Goal: Task Accomplishment & Management: Manage account settings

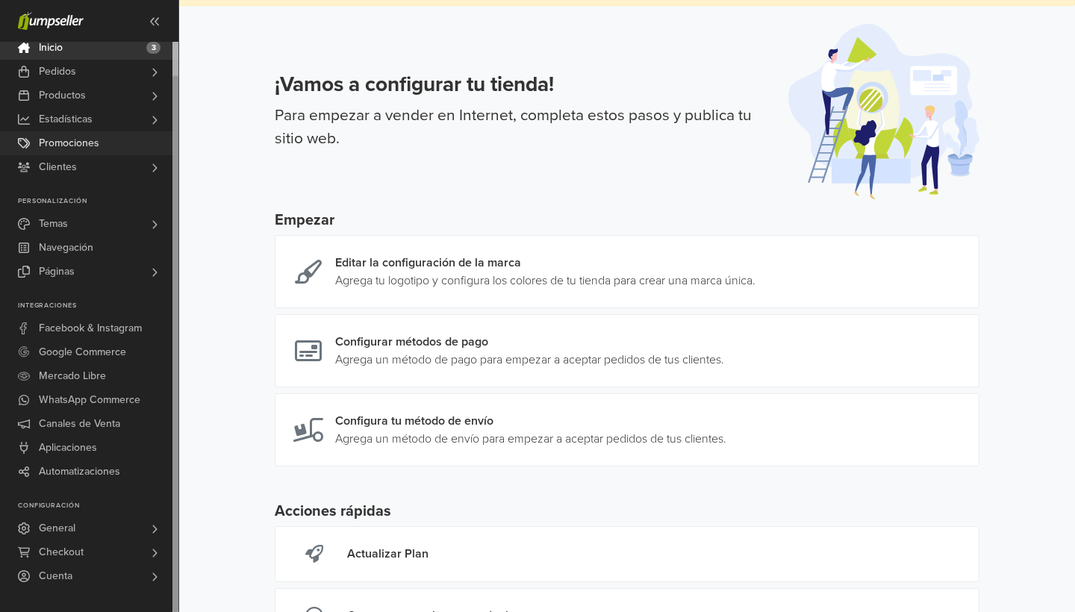
scroll to position [34, 0]
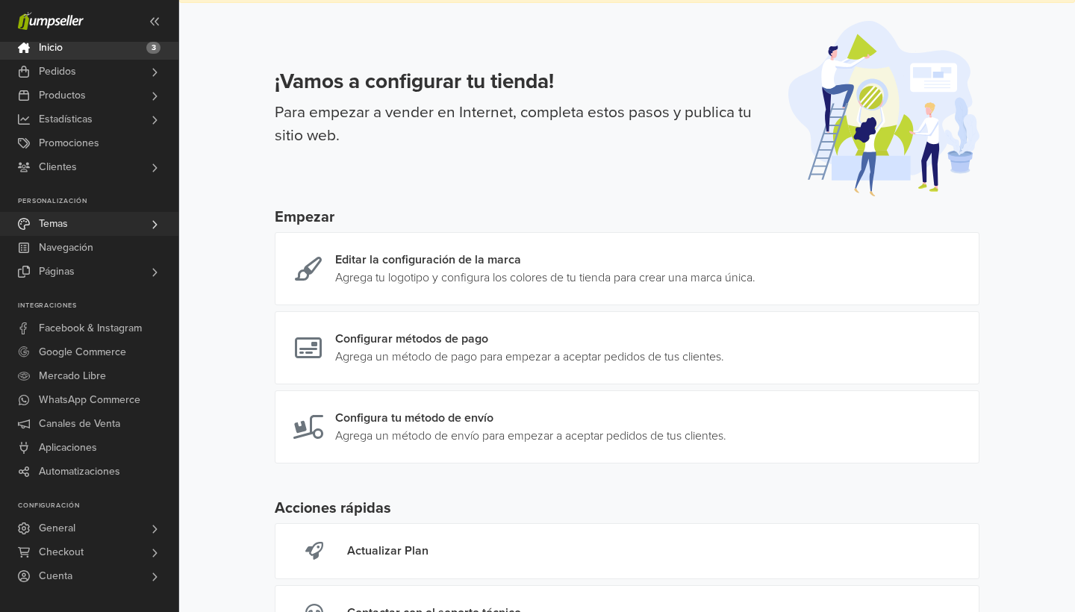
click at [95, 221] on link "Temas" at bounding box center [89, 224] width 178 height 24
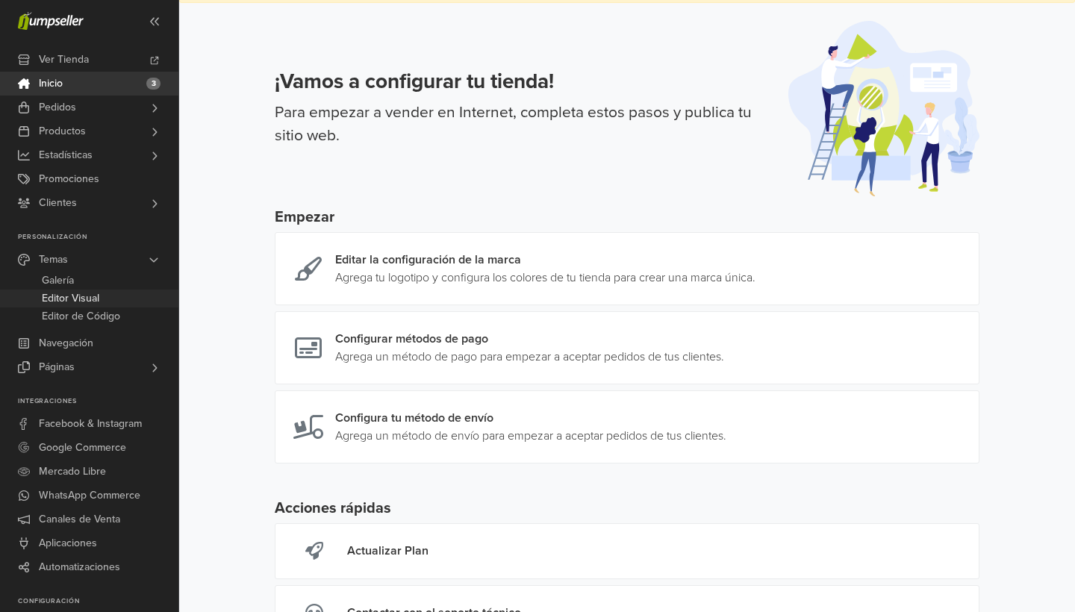
click at [94, 299] on span "Editor Visual" at bounding box center [70, 299] width 57 height 18
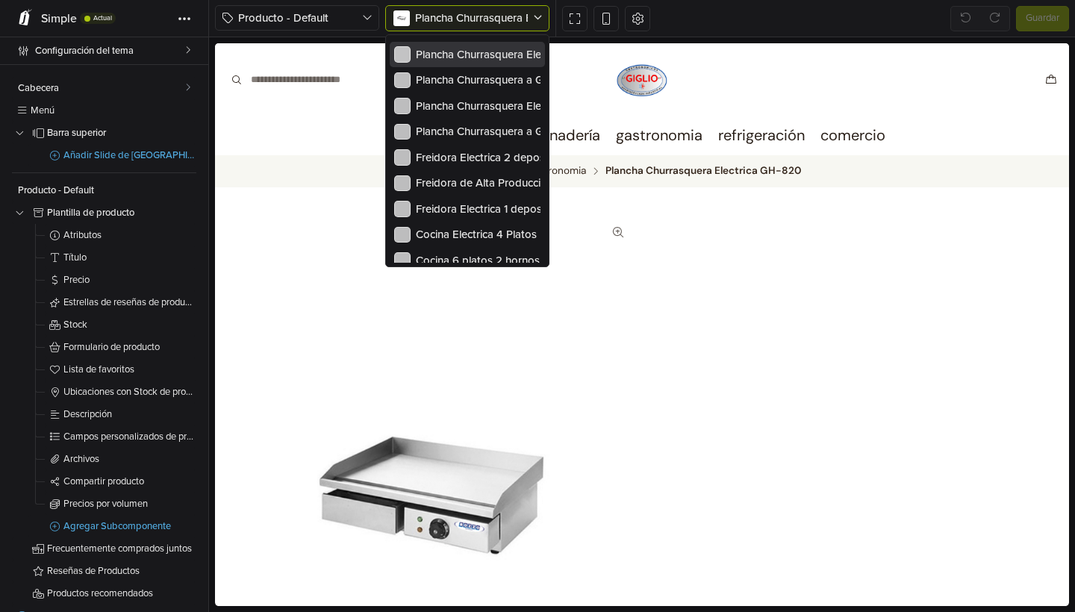
click at [491, 17] on span "Plancha Churrasquera Electrica GH-820" at bounding box center [512, 17] width 195 height 13
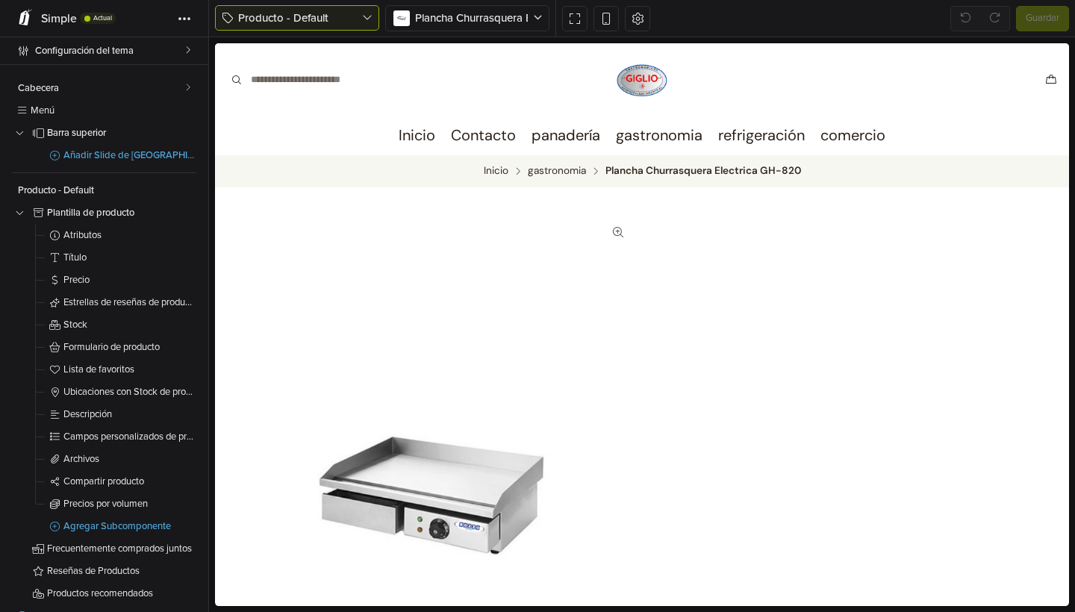
click at [355, 19] on span "Producto - Default" at bounding box center [300, 18] width 124 height 17
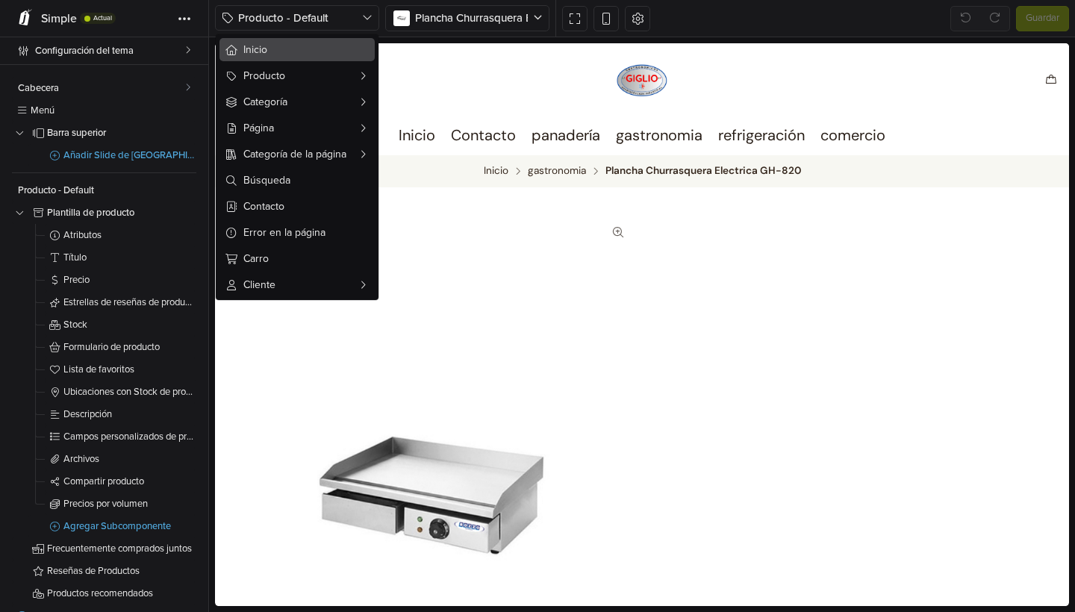
click at [320, 60] on button "Inicio" at bounding box center [297, 49] width 155 height 23
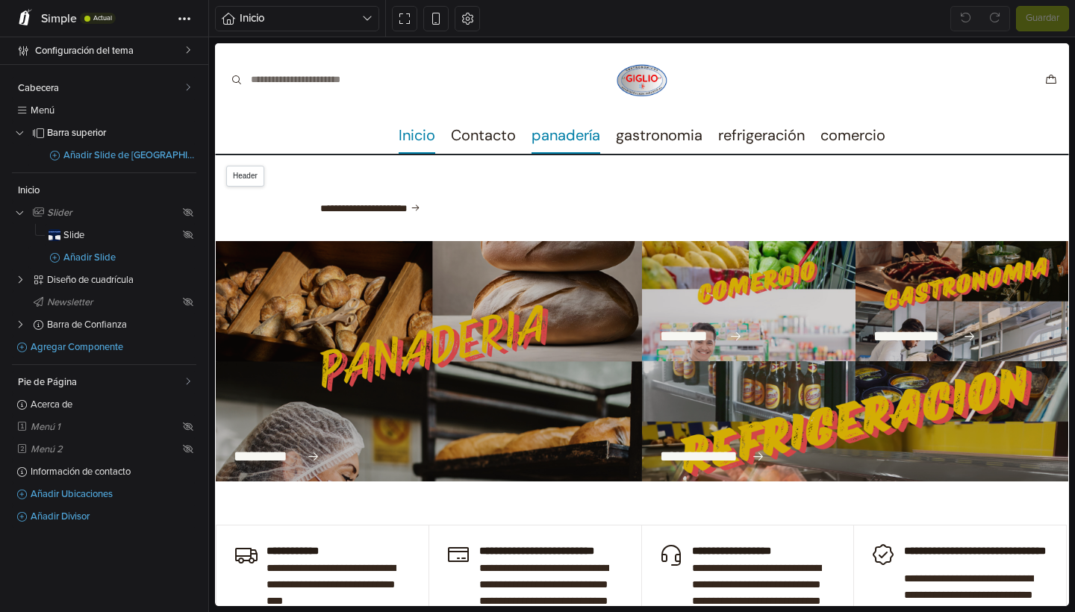
click at [583, 133] on link "panadería" at bounding box center [566, 134] width 69 height 37
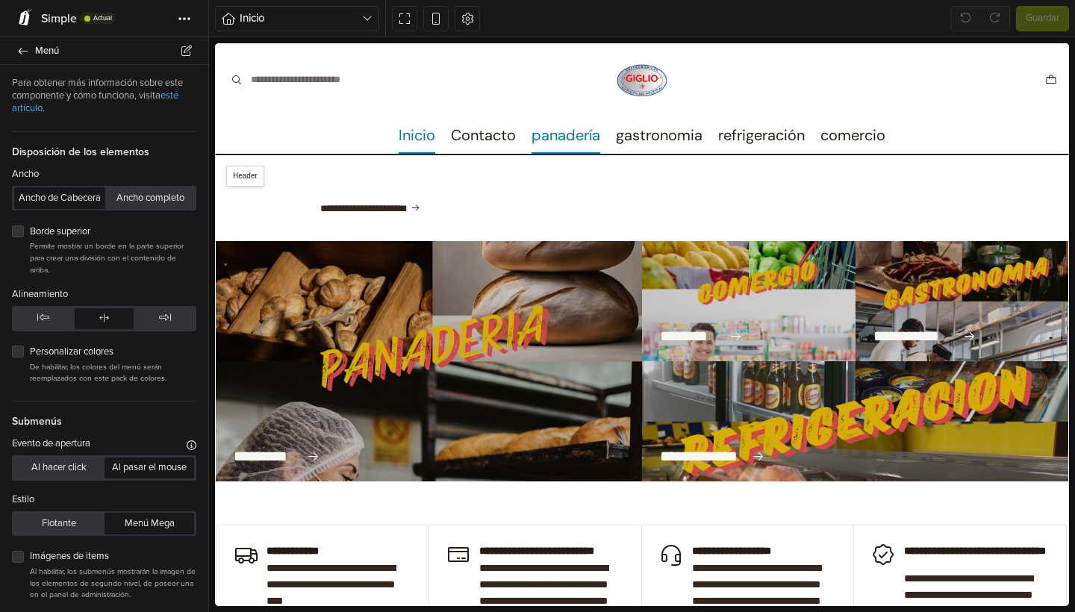
click at [583, 133] on link "panadería" at bounding box center [566, 134] width 69 height 37
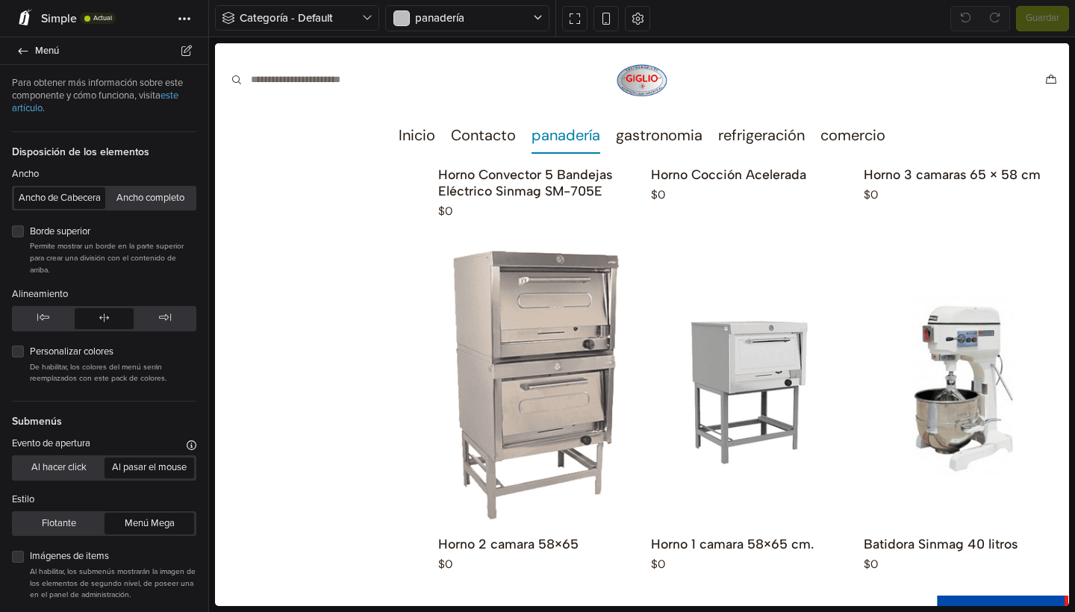
scroll to position [1887, 0]
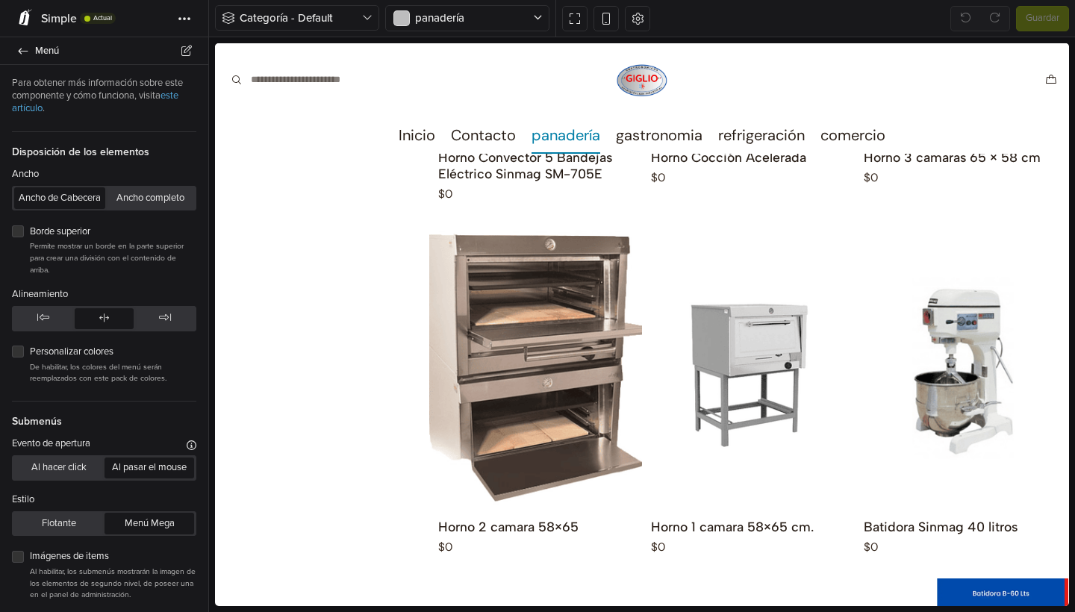
click at [534, 293] on div at bounding box center [535, 367] width 213 height 284
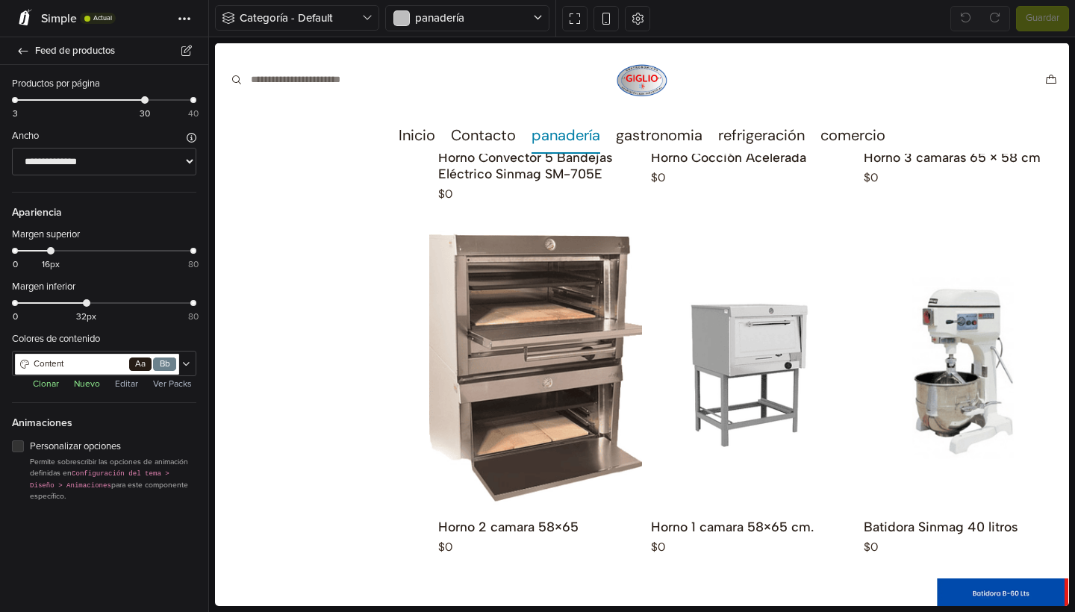
click at [534, 293] on div at bounding box center [535, 367] width 213 height 284
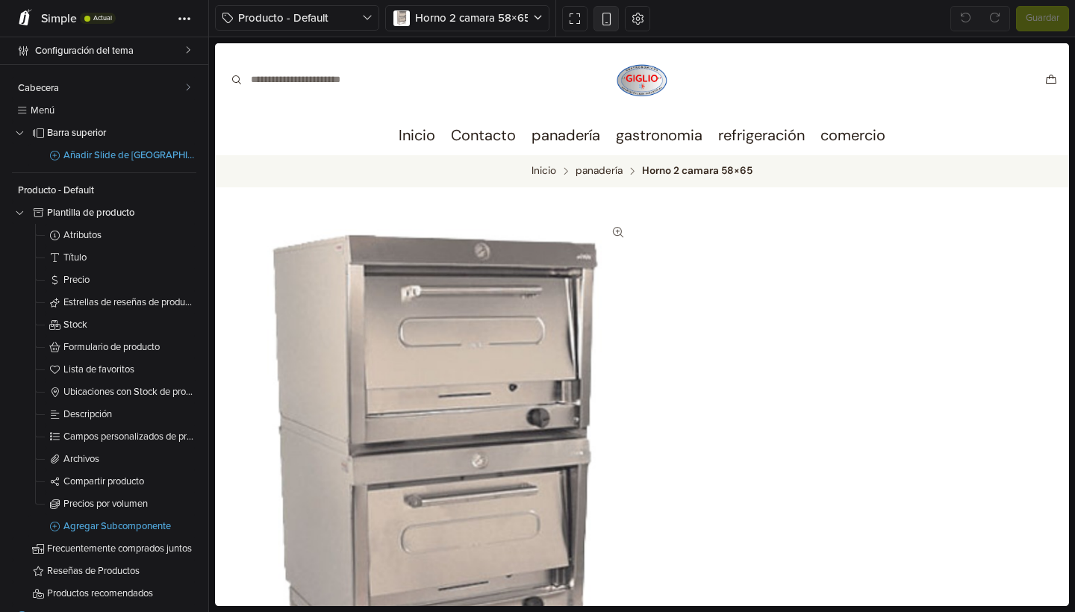
click at [602, 20] on icon at bounding box center [606, 18] width 13 height 13
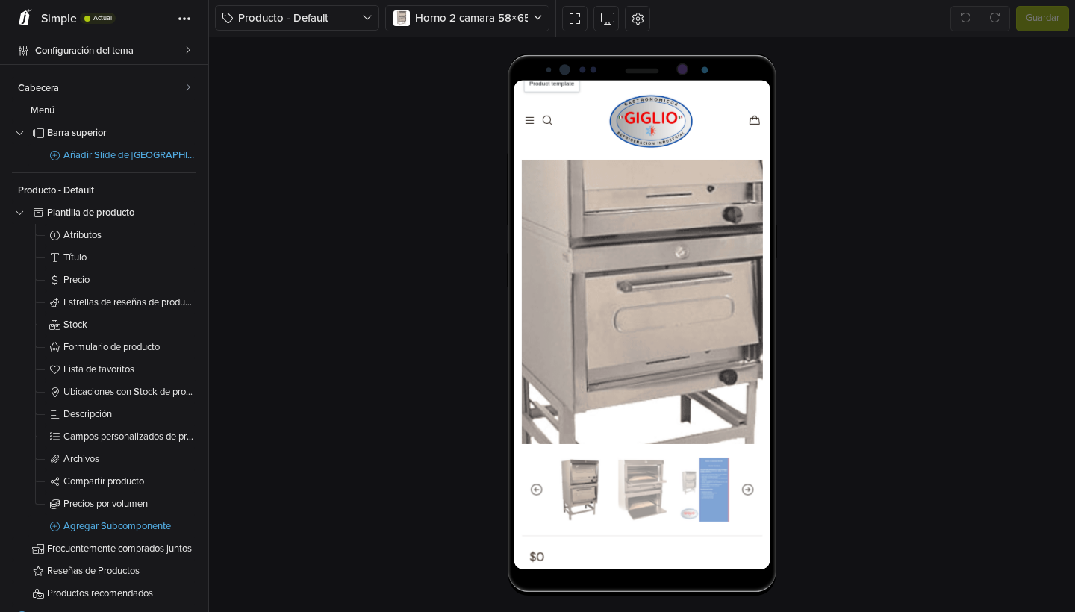
scroll to position [211, 0]
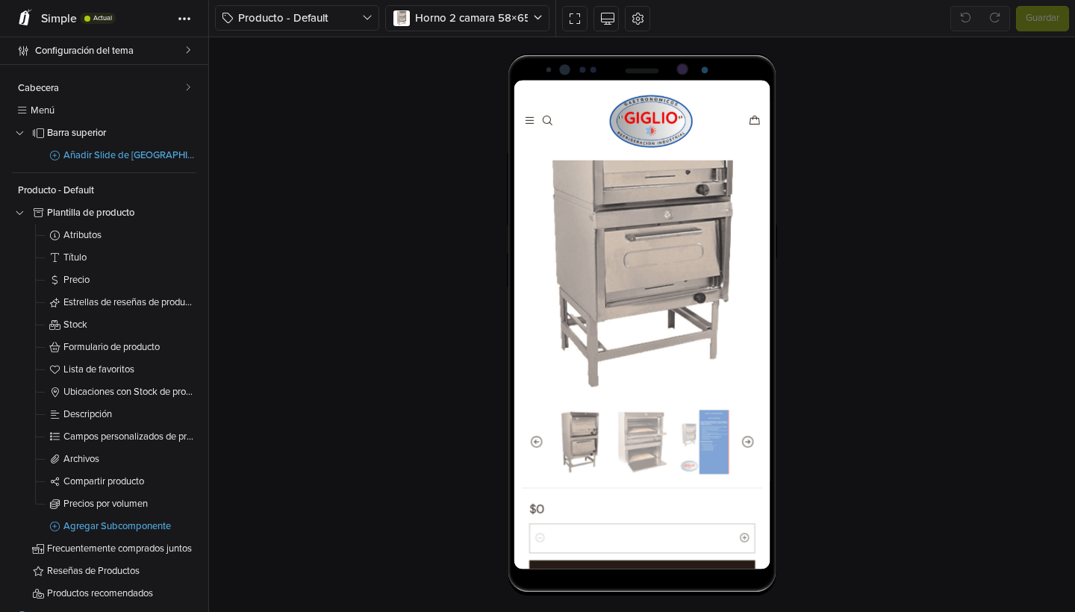
click at [613, 538] on img "1 / 3" at bounding box center [596, 534] width 60 height 81
select select "********"
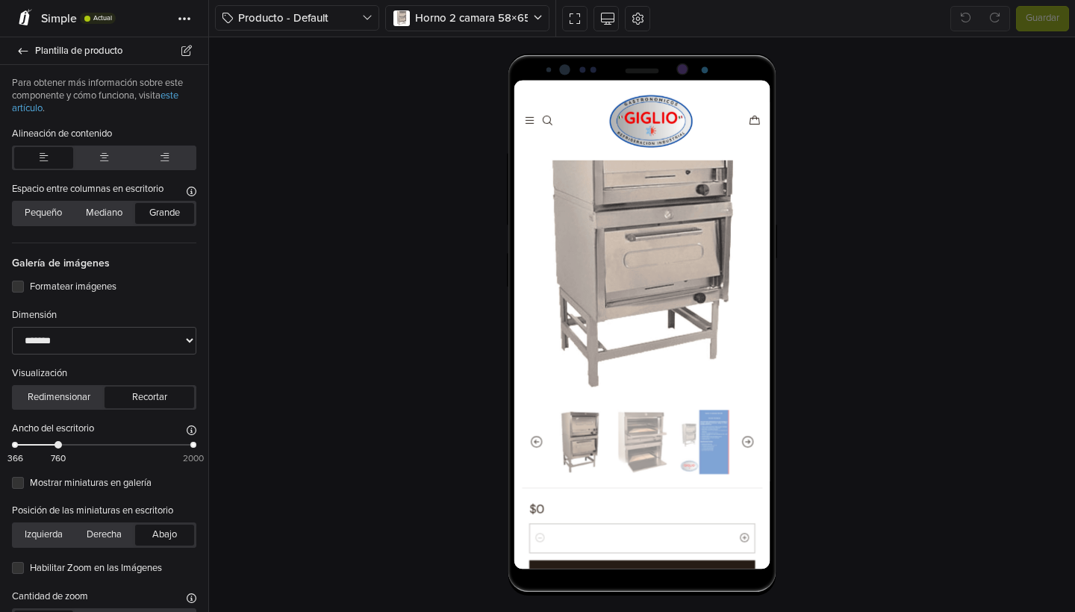
click at [607, 544] on img "1 / 3" at bounding box center [596, 534] width 60 height 81
click at [676, 531] on img "2 / 3" at bounding box center [674, 534] width 60 height 81
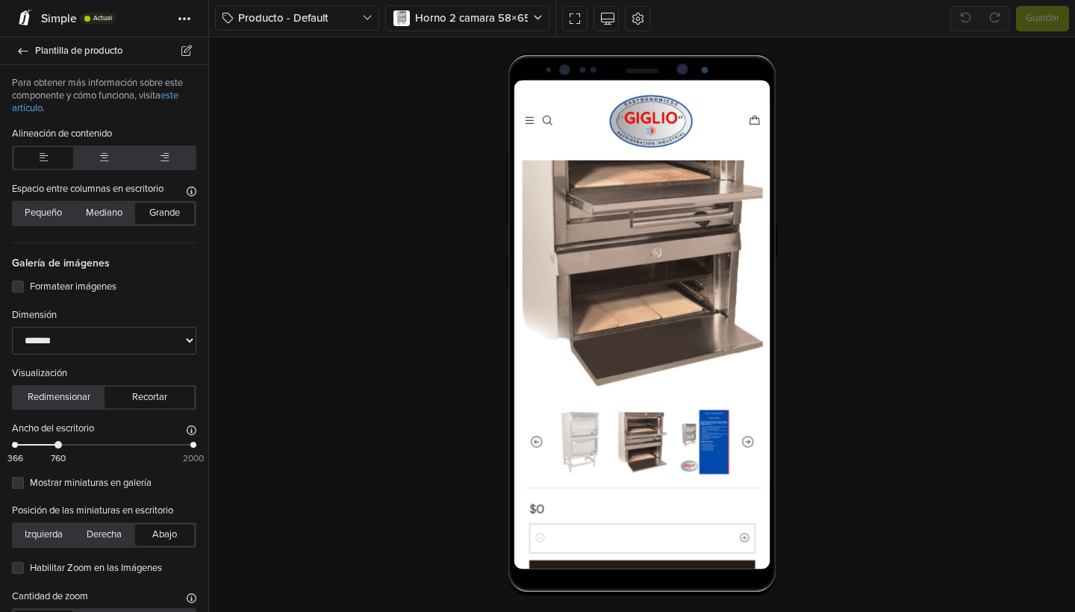
click at [752, 558] on img "3 / 3" at bounding box center [753, 534] width 60 height 81
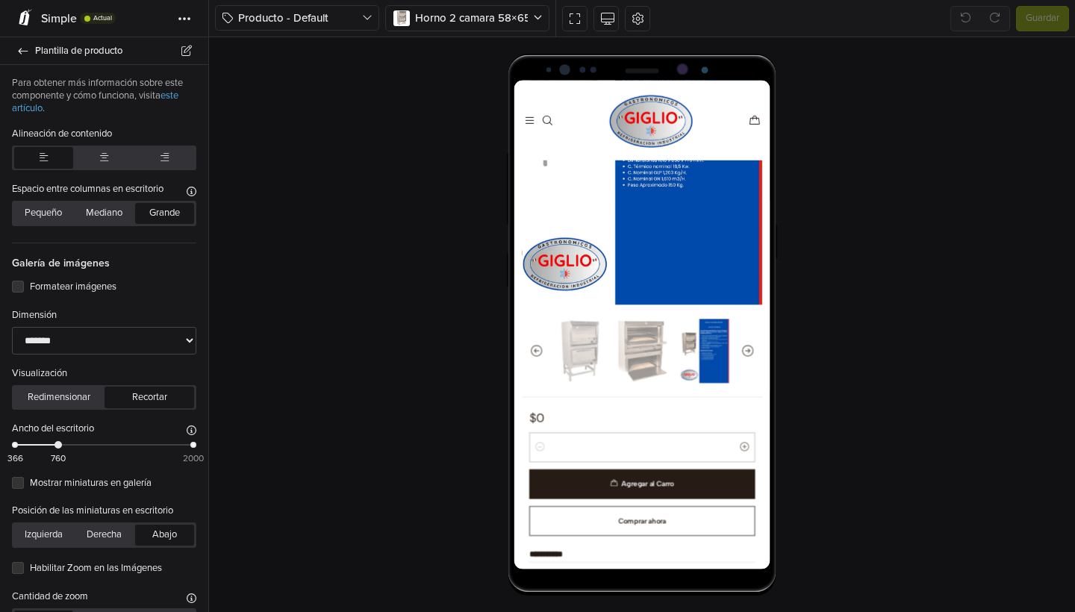
scroll to position [341, 0]
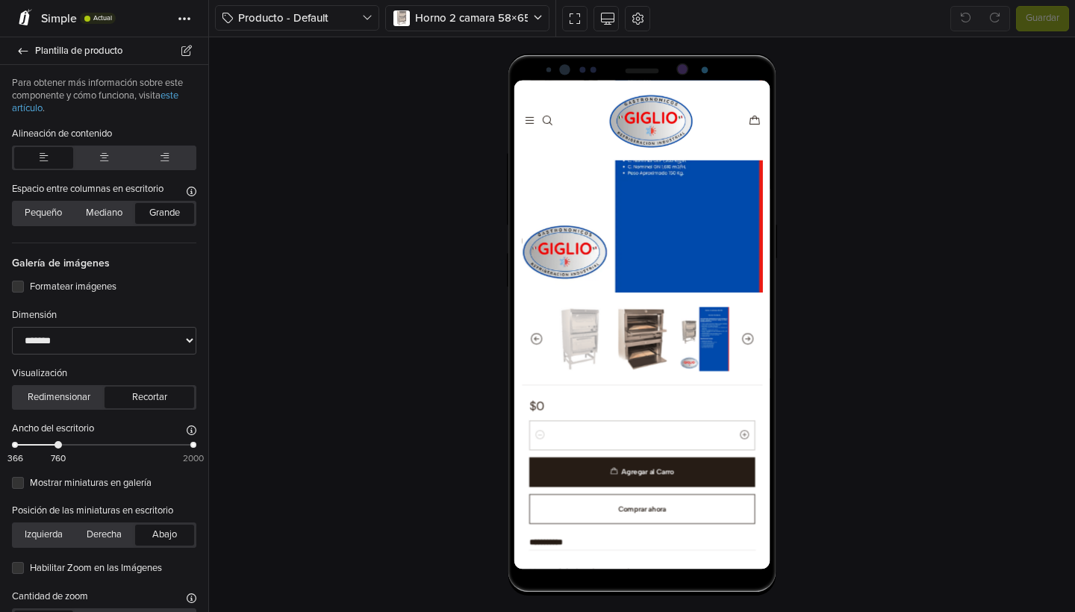
click at [655, 430] on img "2 / 3" at bounding box center [674, 404] width 60 height 81
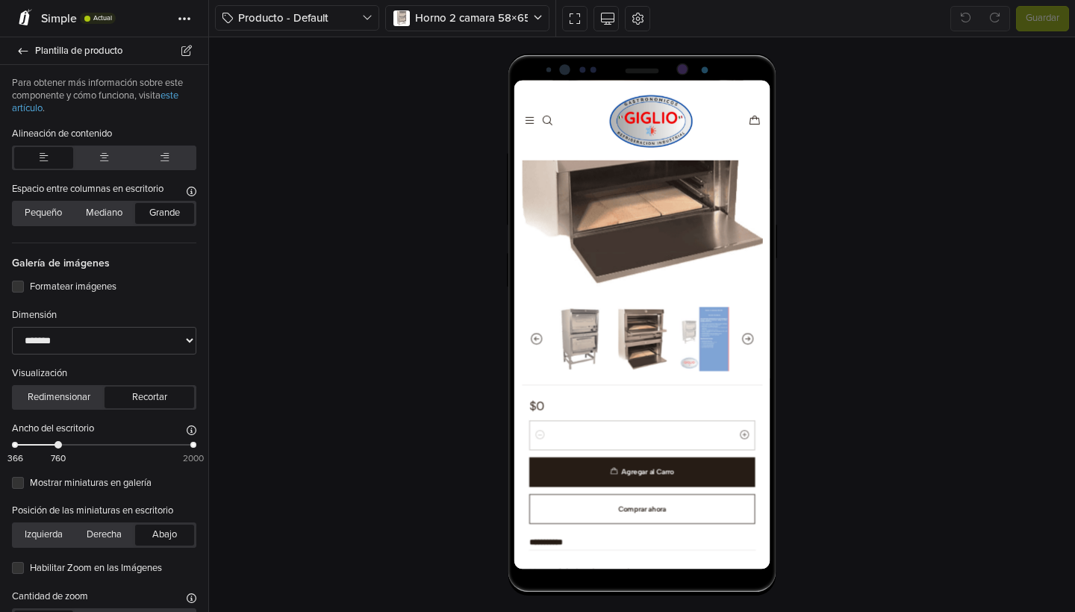
click at [598, 414] on img "1 / 3" at bounding box center [596, 404] width 60 height 81
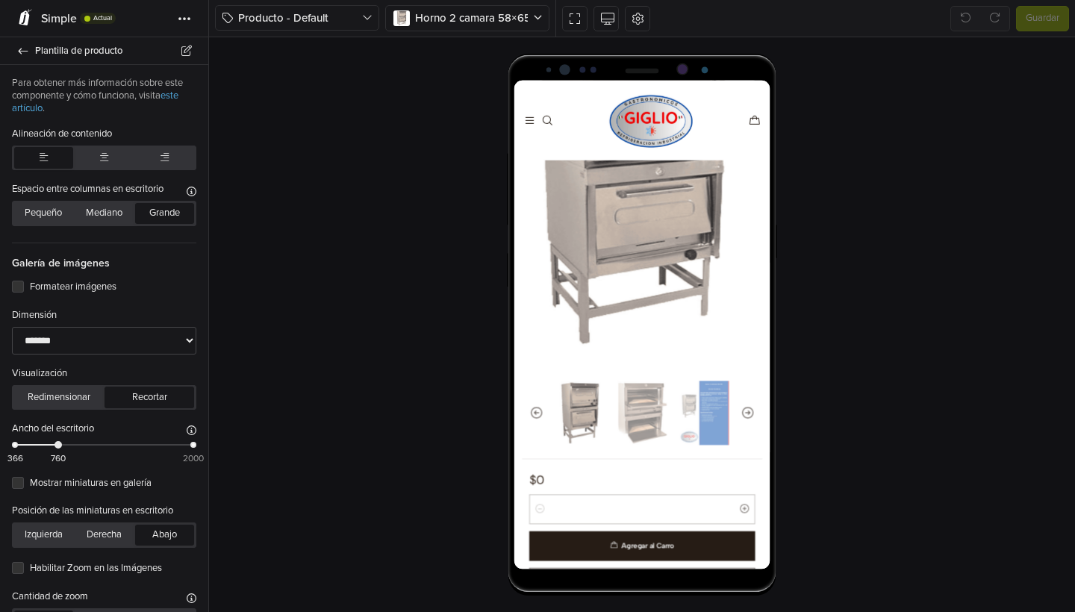
scroll to position [266, 0]
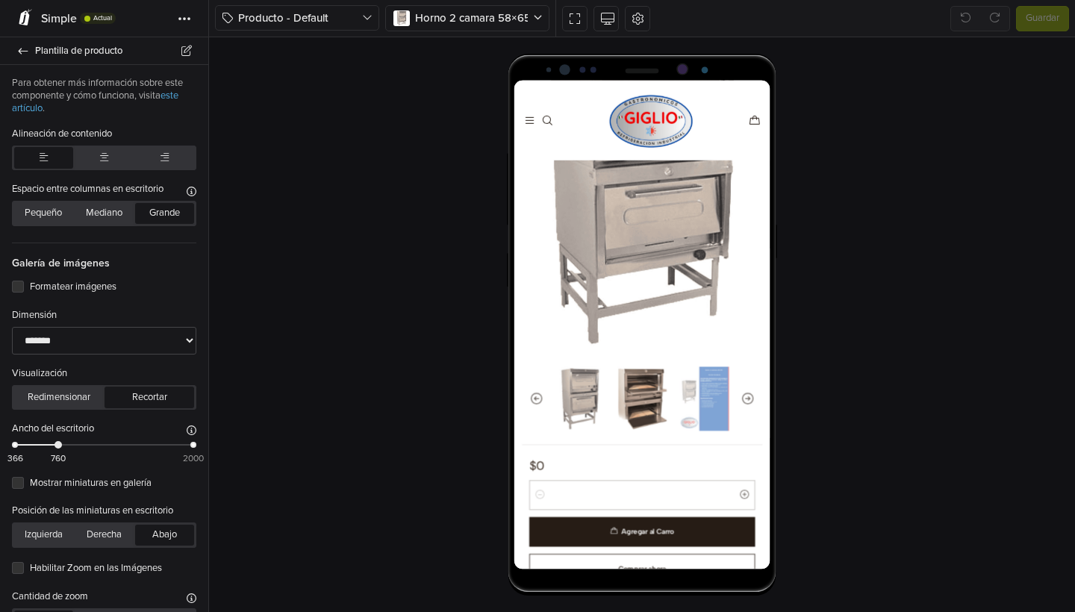
click at [684, 458] on img "2 / 3" at bounding box center [674, 480] width 60 height 81
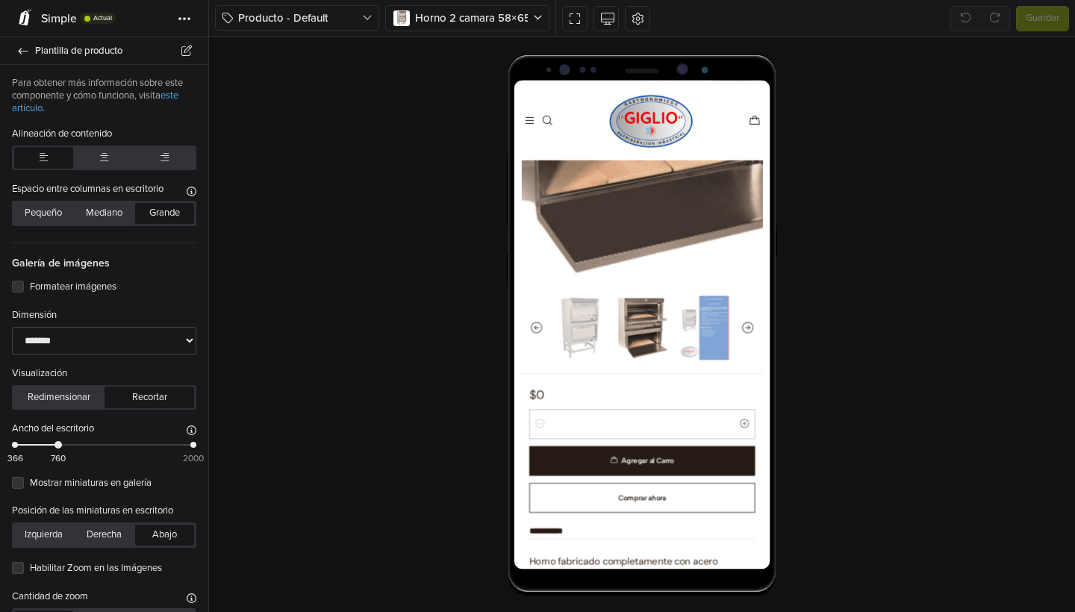
scroll to position [379, 0]
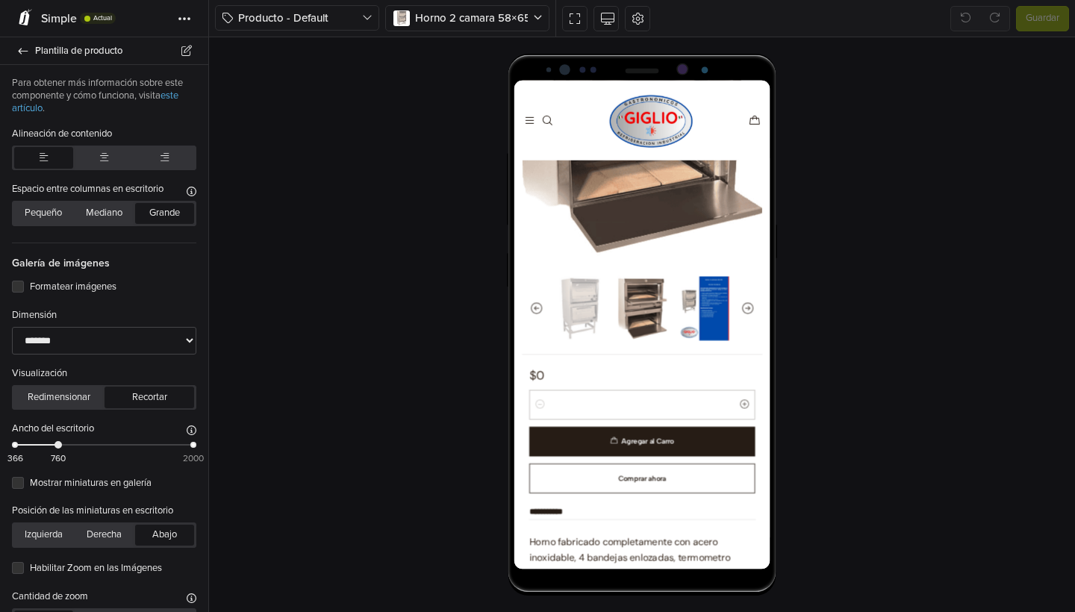
click at [762, 361] on img "3 / 3" at bounding box center [753, 366] width 60 height 81
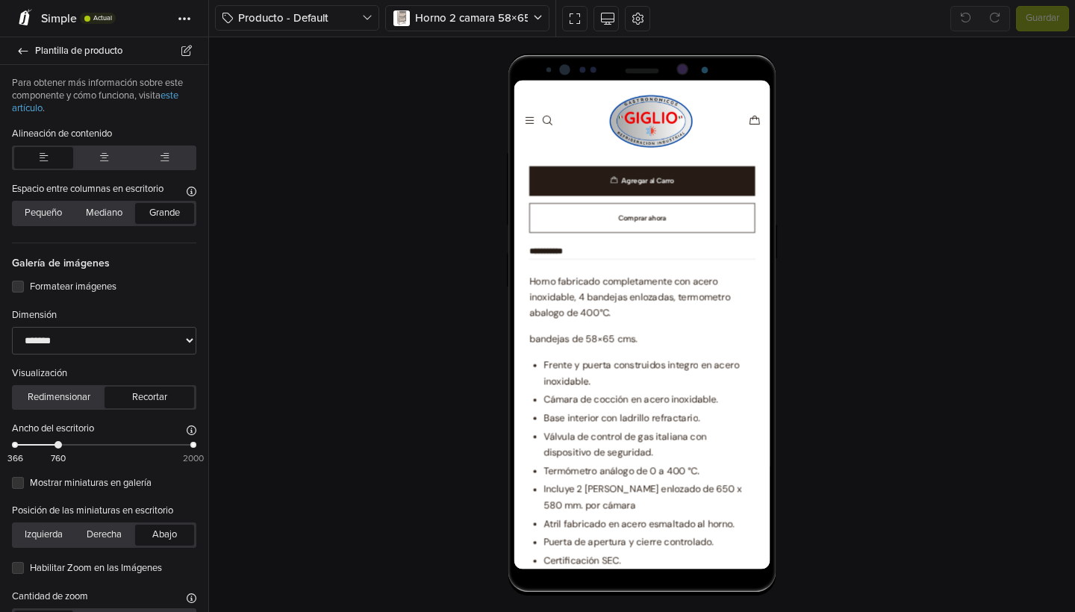
scroll to position [462, 0]
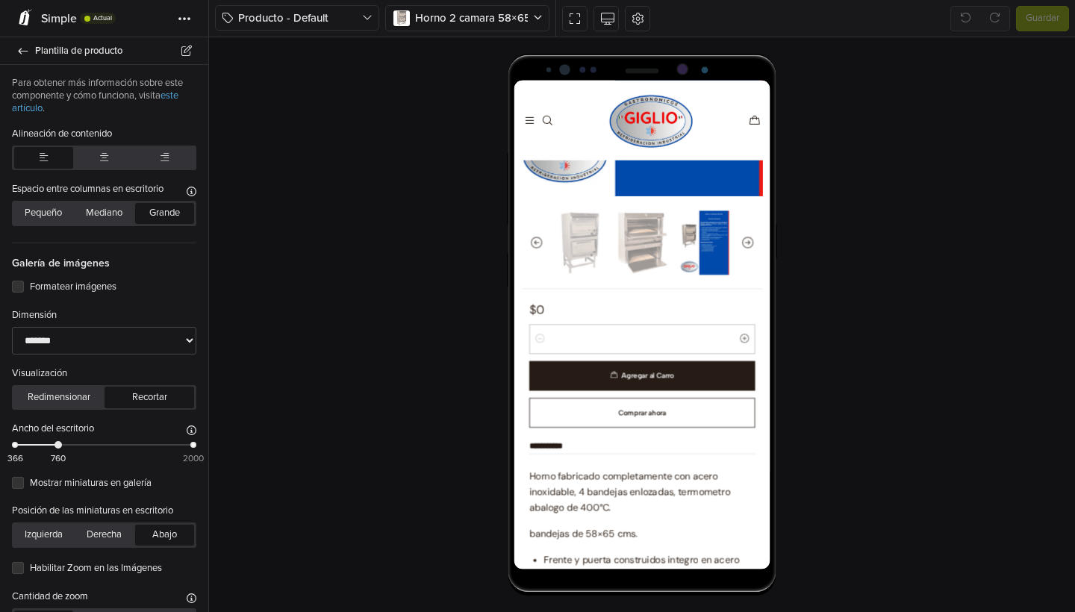
click at [749, 288] on img "3 / 3" at bounding box center [753, 283] width 60 height 81
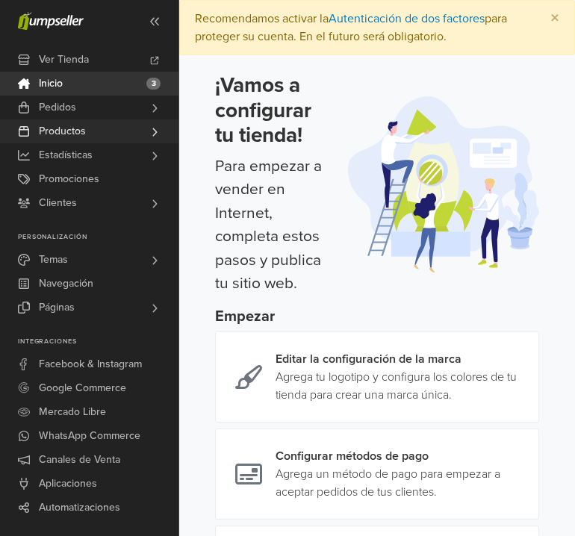
click at [85, 126] on span "Productos" at bounding box center [62, 131] width 47 height 24
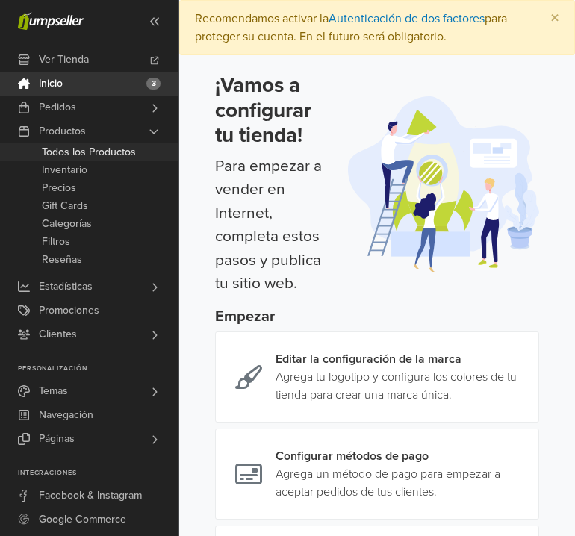
click at [116, 157] on span "Todos los Productos" at bounding box center [89, 152] width 94 height 18
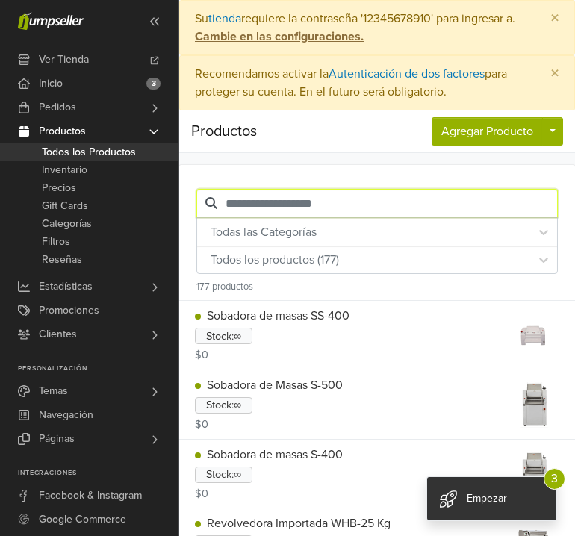
click at [352, 205] on input "text" at bounding box center [376, 203] width 361 height 28
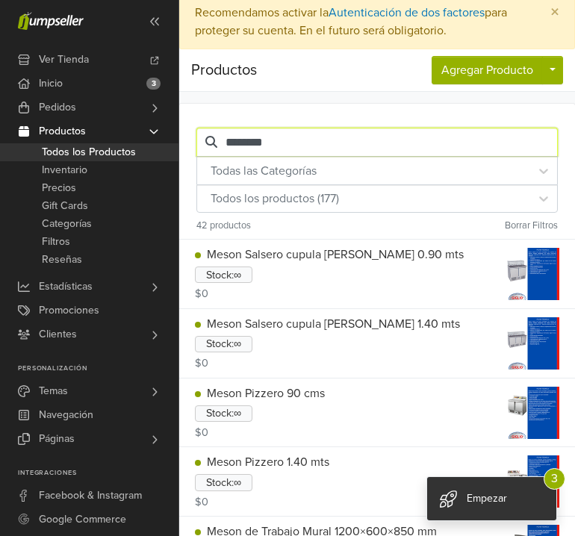
scroll to position [62, 0]
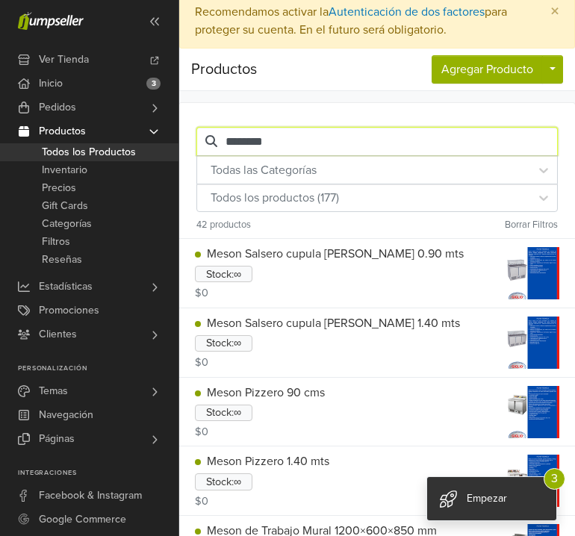
type input "********"
click at [528, 270] on div at bounding box center [533, 273] width 52 height 52
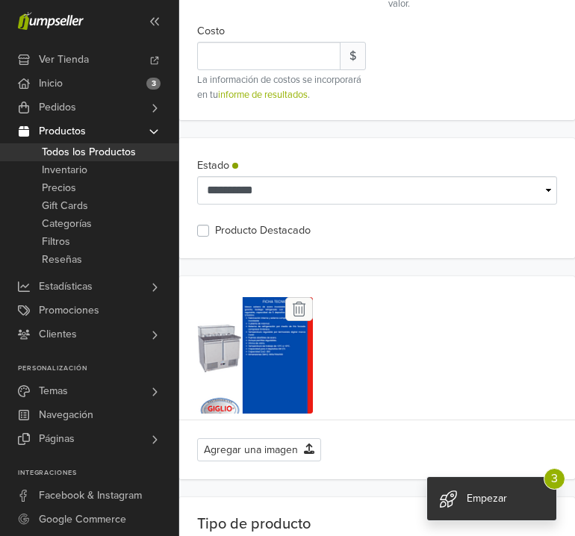
scroll to position [939, 0]
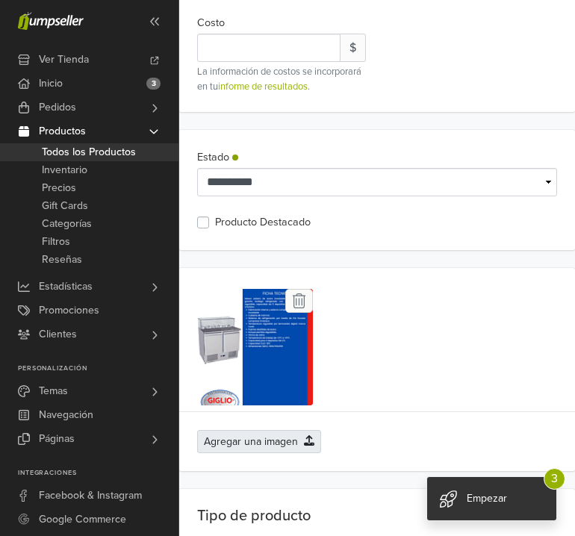
click at [273, 447] on button "Agregar una imagen" at bounding box center [259, 441] width 124 height 23
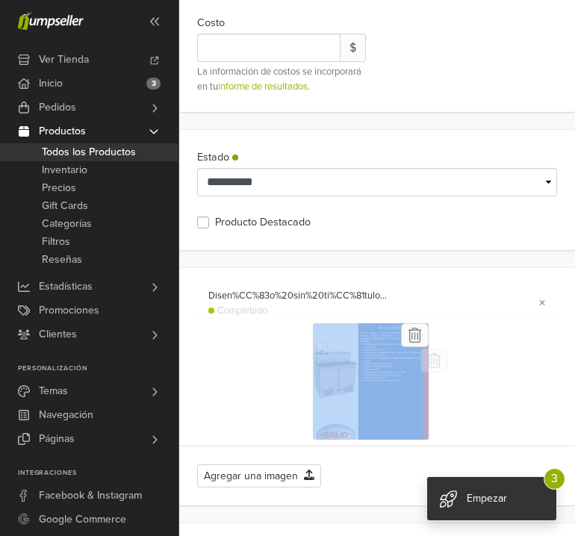
drag, startPoint x: 388, startPoint y: 400, endPoint x: 211, endPoint y: 388, distance: 176.7
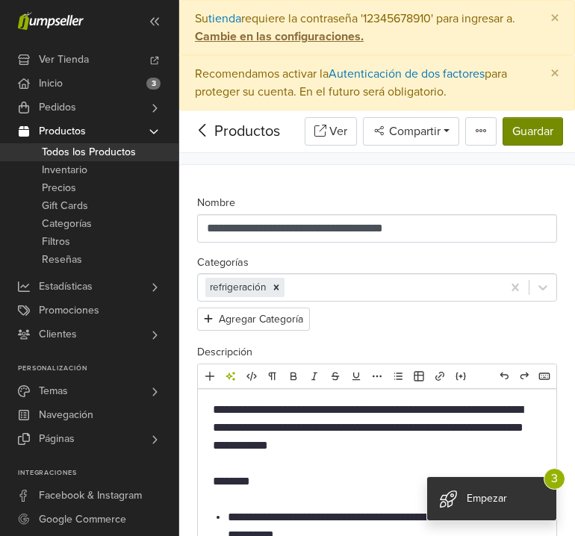
scroll to position [0, 0]
click at [537, 130] on button "Guardar" at bounding box center [533, 131] width 60 height 28
